Goal: Transaction & Acquisition: Obtain resource

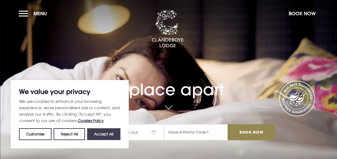
click at [105, 133] on button "Accept All" at bounding box center [103, 134] width 33 height 12
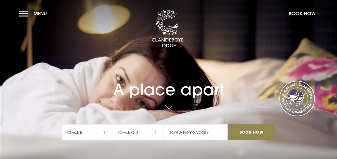
checkbox input "true"
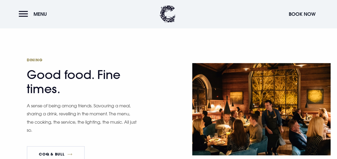
scroll to position [777, 0]
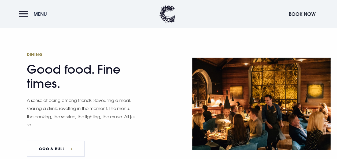
click at [22, 11] on button "Menu" at bounding box center [34, 14] width 31 height 12
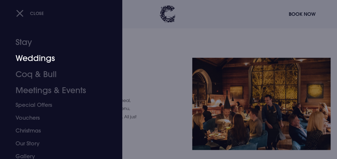
click at [32, 58] on link "Weddings" at bounding box center [58, 58] width 84 height 16
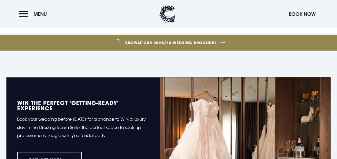
scroll to position [150, 0]
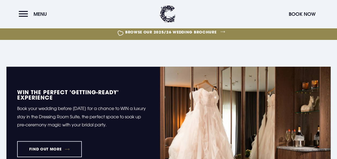
click at [131, 33] on link "Browse our 2025/26 wedding brochure" at bounding box center [170, 32] width 765 height 20
